Goal: Task Accomplishment & Management: Manage account settings

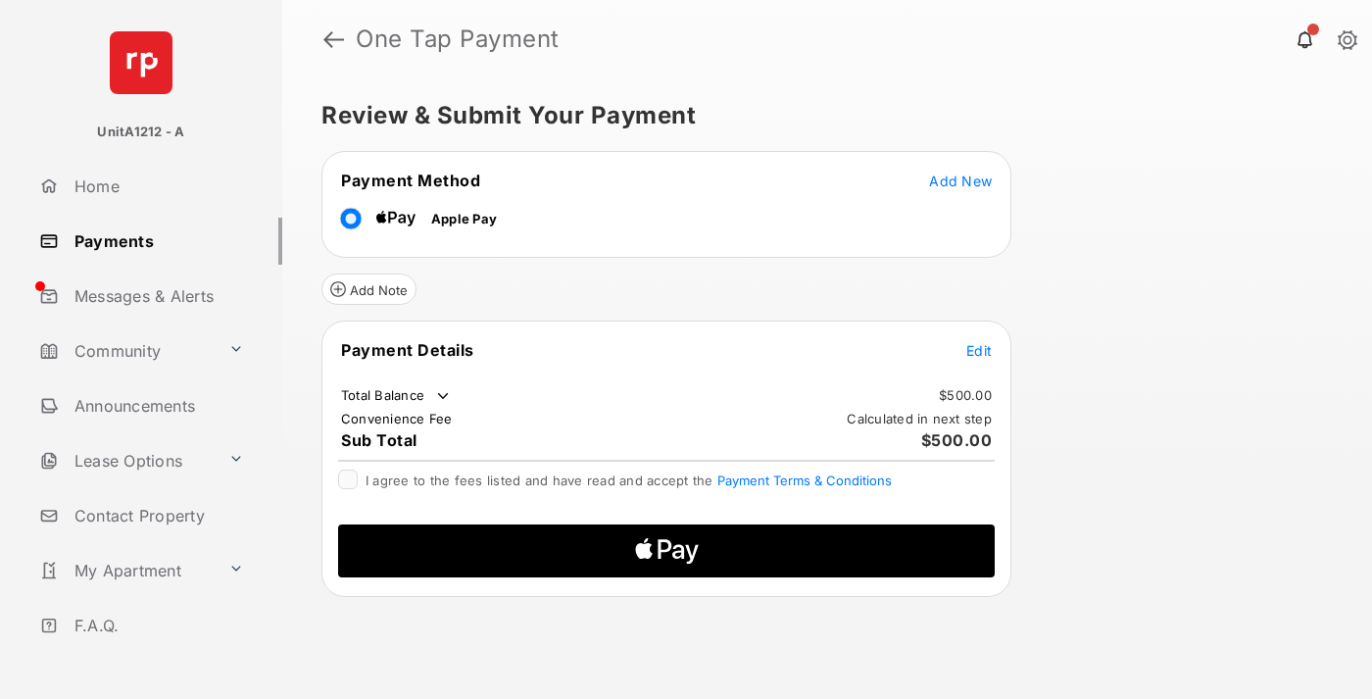
click at [960, 179] on span "Add New" at bounding box center [960, 180] width 63 height 17
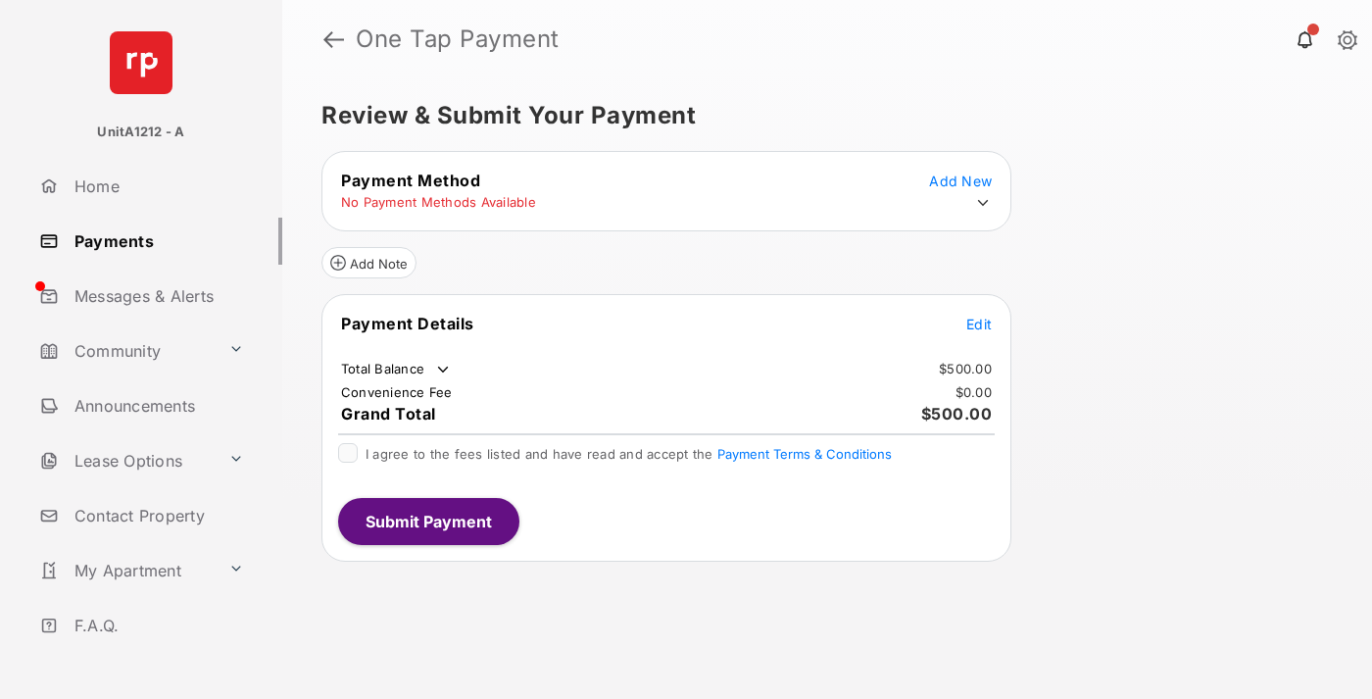
click at [983, 203] on icon at bounding box center [983, 203] width 18 height 18
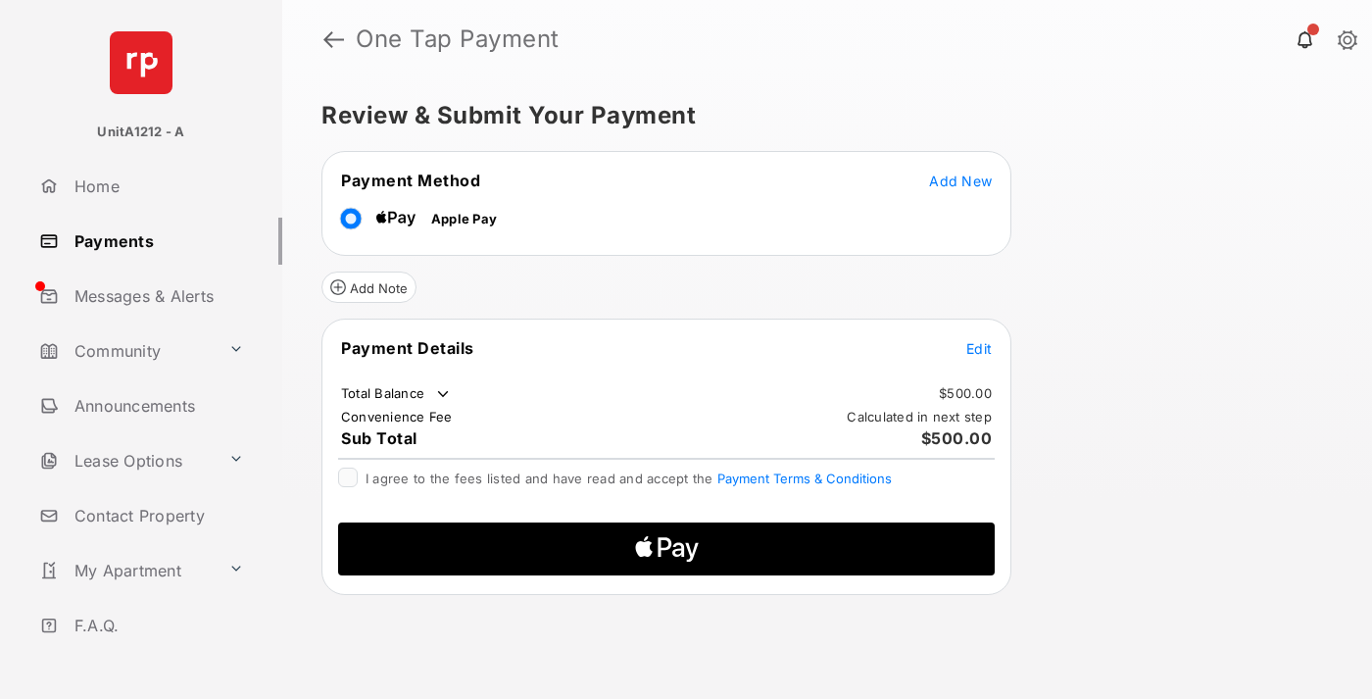
click at [979, 347] on span "Edit" at bounding box center [978, 348] width 25 height 17
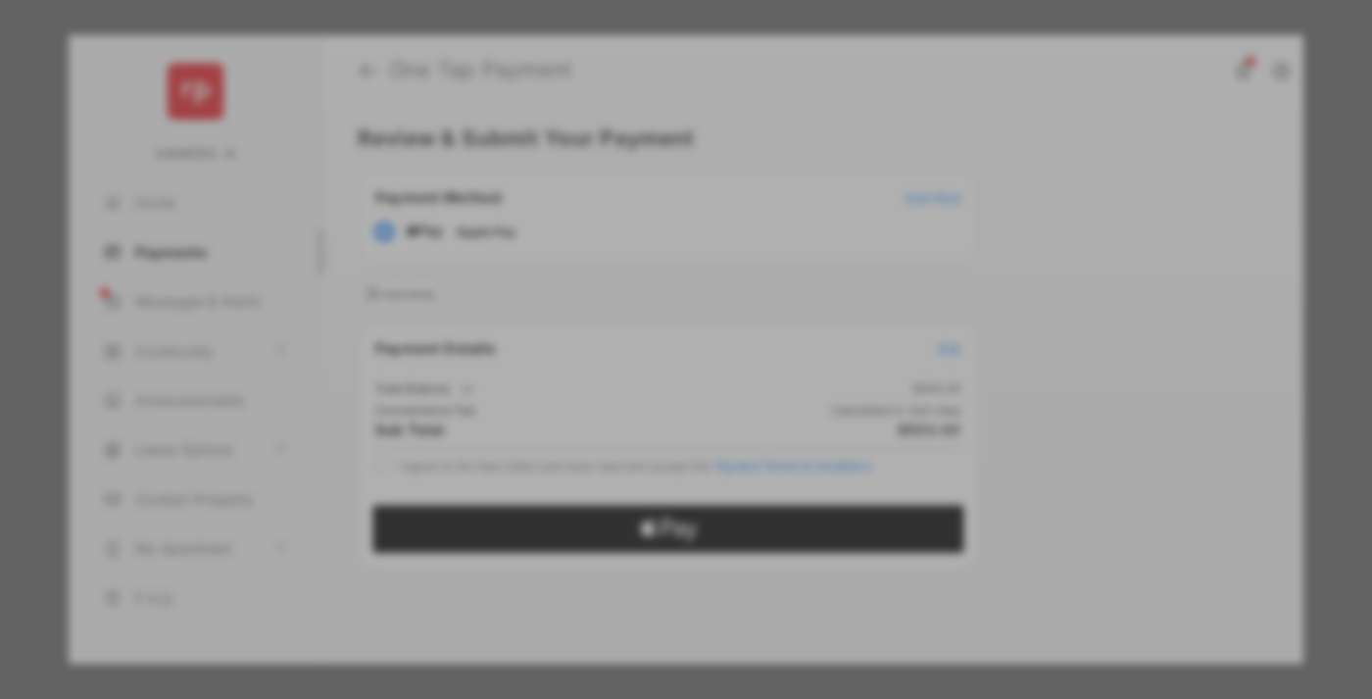
click at [650, 363] on div "Other Amount" at bounding box center [649, 362] width 317 height 33
type input "***"
click at [619, 544] on button "Save" at bounding box center [619, 548] width 98 height 47
